Goal: Task Accomplishment & Management: Complete application form

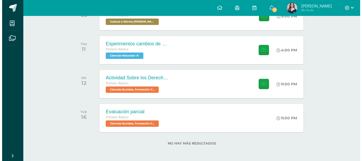
scroll to position [104, 0]
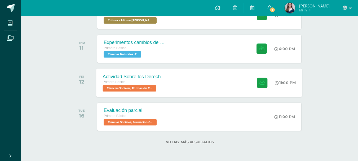
click at [186, 77] on div "Actividad Sobre los Derechos Humanos Primero Básico Ciencias Sociales, Formació…" at bounding box center [199, 82] width 206 height 28
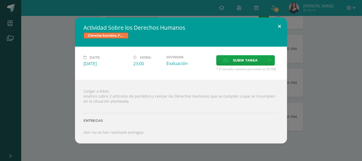
click at [280, 21] on button at bounding box center [279, 26] width 15 height 18
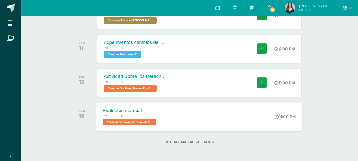
click at [146, 114] on div "Primero Básico" at bounding box center [130, 116] width 55 height 6
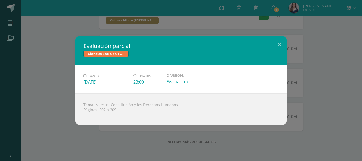
click at [261, 51] on div "Ciencias Sociales, Formación Ciudadana e Interculturalidad" at bounding box center [180, 55] width 195 height 8
click at [283, 43] on button at bounding box center [279, 45] width 15 height 18
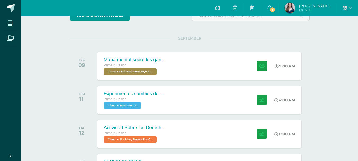
scroll to position [53, 0]
click at [275, 11] on span "1" at bounding box center [272, 10] width 6 height 6
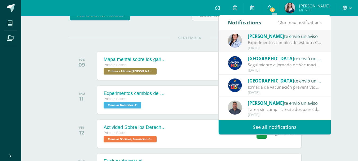
drag, startPoint x: 271, startPoint y: 41, endPoint x: 279, endPoint y: 37, distance: 9.0
click at [279, 37] on span "[PERSON_NAME]" at bounding box center [266, 36] width 36 height 6
click at [275, 39] on span "[PERSON_NAME]" at bounding box center [266, 36] width 36 height 6
click at [282, 38] on span "[PERSON_NAME]" at bounding box center [266, 36] width 36 height 6
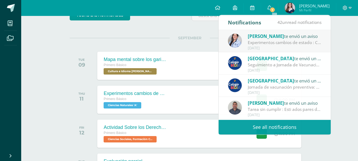
click at [56, 32] on div "Recent and coming activities Tablero Pendientes de entrega Entregadas todas las…" at bounding box center [189, 87] width 337 height 249
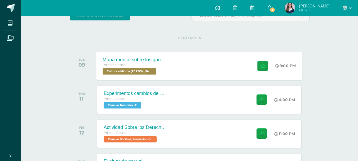
click at [142, 58] on div "Mapa mental sobre los garifunas" at bounding box center [135, 60] width 64 height 6
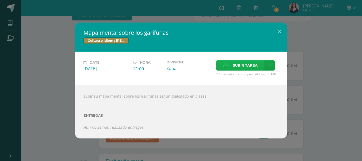
click at [232, 67] on label "Subir tarea" at bounding box center [240, 65] width 48 height 10
click at [0, 0] on input "Subir tarea" at bounding box center [0, 0] width 0 height 0
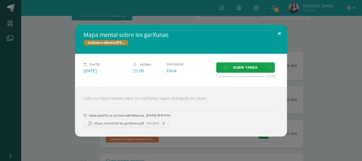
click at [281, 31] on button at bounding box center [279, 34] width 15 height 18
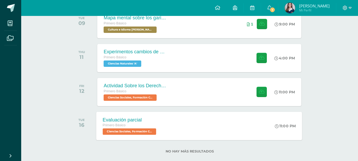
scroll to position [104, 0]
